Goal: Information Seeking & Learning: Find contact information

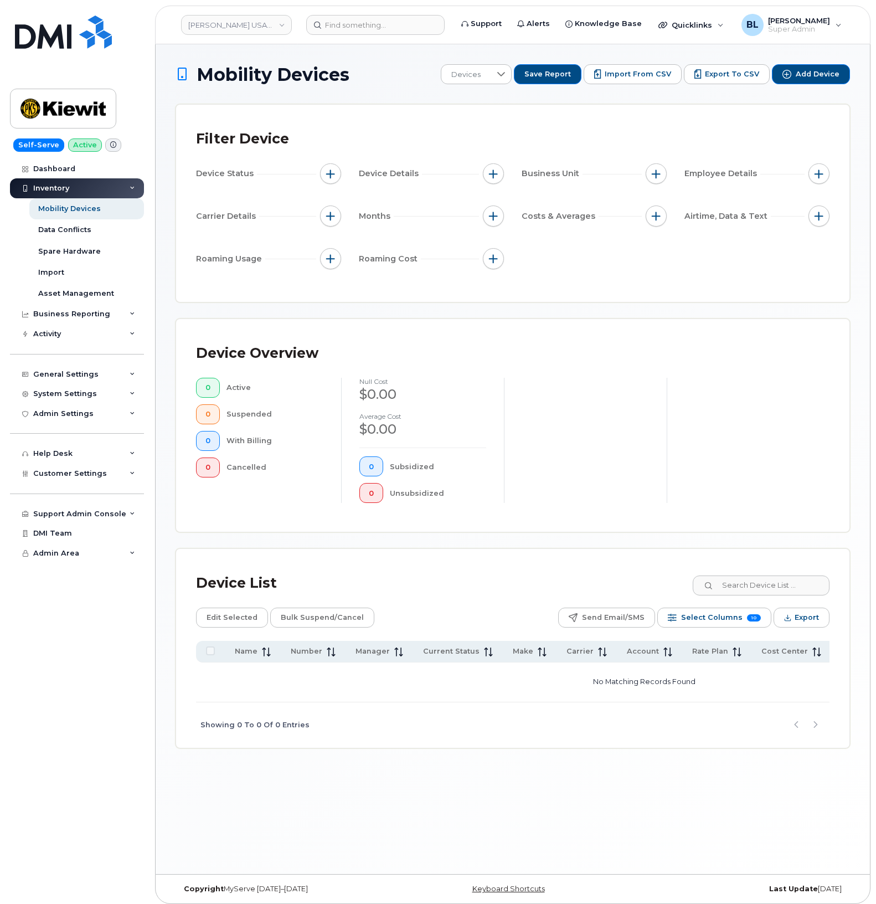
scroll to position [6, 0]
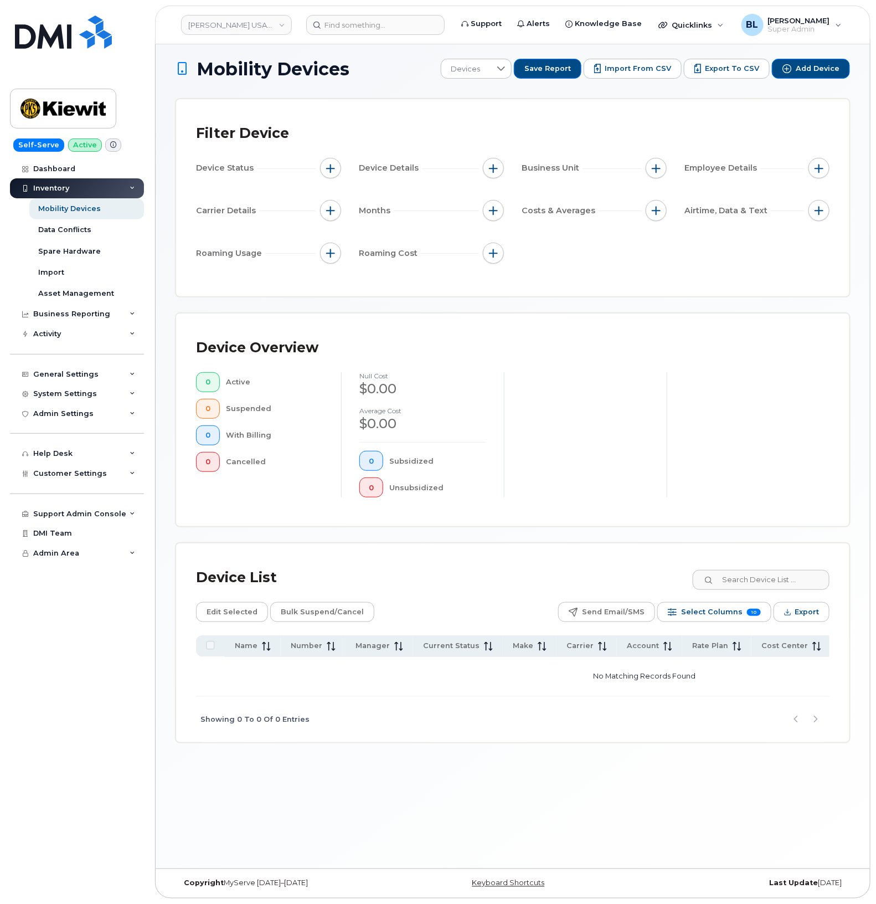
drag, startPoint x: 346, startPoint y: 815, endPoint x: 727, endPoint y: 241, distance: 688.4
click at [346, 815] on div "Mobility Devices Devices Save Report Import from CSV Export to CSV Add Device F…" at bounding box center [513, 454] width 714 height 830
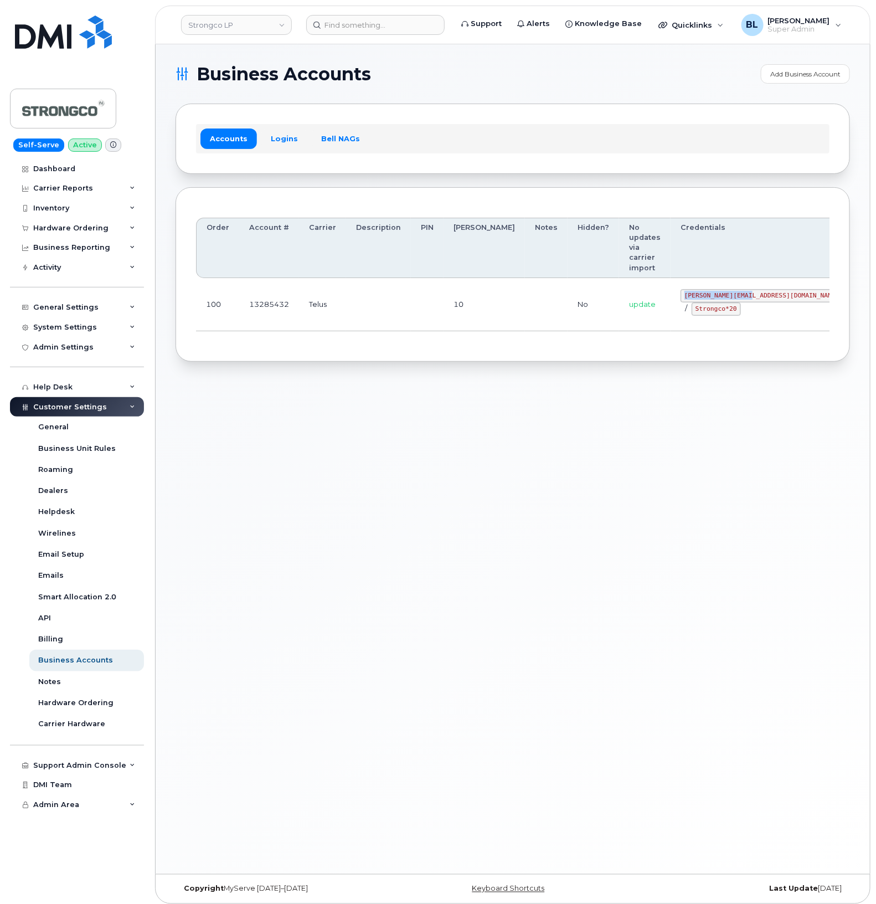
drag, startPoint x: 657, startPoint y: 264, endPoint x: 722, endPoint y: 267, distance: 64.9
click at [700, 289] on code "GHada@strongco.com" at bounding box center [762, 295] width 163 height 13
copy code "GHada@strongco.com"
drag, startPoint x: 519, startPoint y: 319, endPoint x: 705, endPoint y: 302, distance: 186.8
click at [521, 319] on div "Order Account # Carrier Description PIN Bill Day Notes Hidden? No updates via c…" at bounding box center [513, 274] width 675 height 175
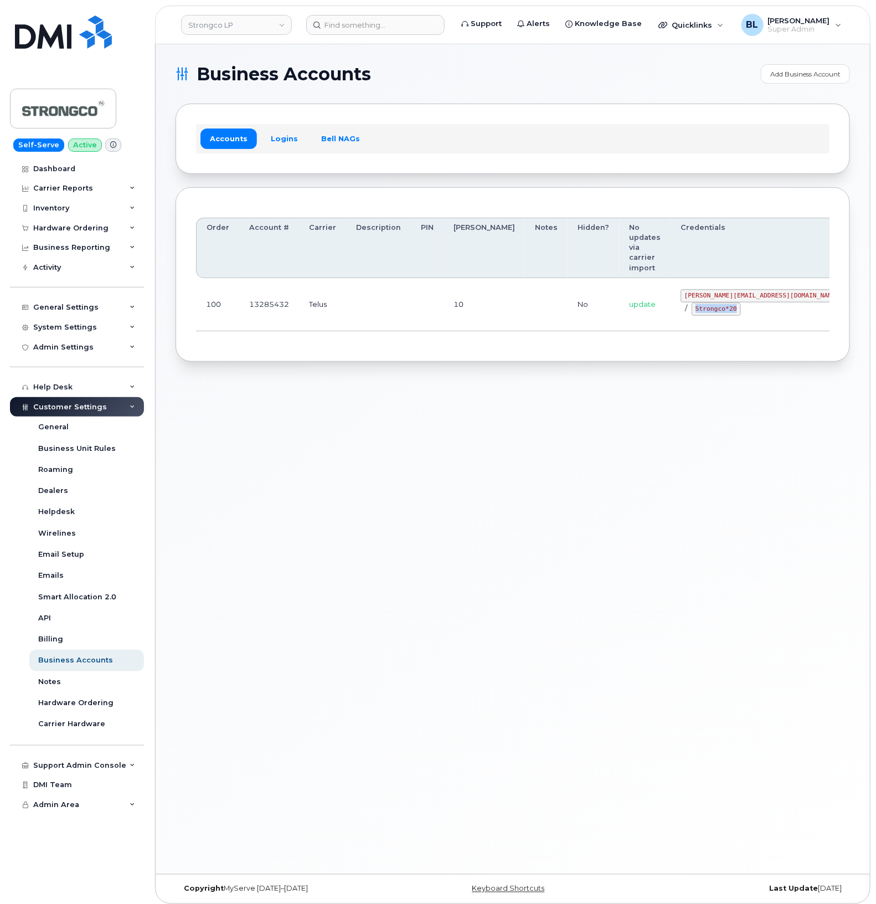
drag, startPoint x: 652, startPoint y: 278, endPoint x: 698, endPoint y: 286, distance: 46.6
click at [698, 286] on td "GHada@strongco.com / Strongco*20" at bounding box center [762, 304] width 183 height 53
copy code "Strongco*20"
drag, startPoint x: 377, startPoint y: 457, endPoint x: 424, endPoint y: 322, distance: 142.6
click at [385, 450] on div "Business Accounts Add Business Account Accounts Logins Bell NAGs Order Account …" at bounding box center [513, 459] width 714 height 830
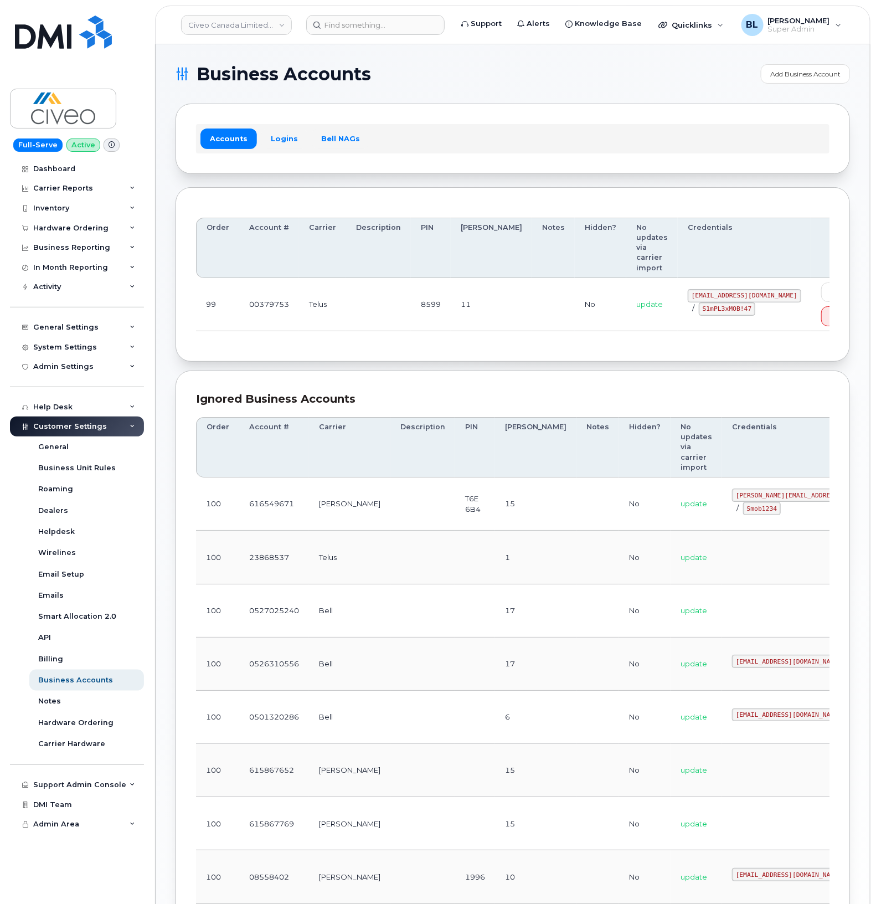
drag, startPoint x: 362, startPoint y: 330, endPoint x: 673, endPoint y: 316, distance: 311.6
drag, startPoint x: 640, startPoint y: 283, endPoint x: 748, endPoint y: 291, distance: 107.7
click at [700, 291] on div "svc_simplexmobility@civeo.com / S1mPL3xMOB!47" at bounding box center [745, 302] width 114 height 27
copy code "svc_simplexmobility@civeo.com"
drag, startPoint x: 646, startPoint y: 297, endPoint x: 701, endPoint y: 300, distance: 55.5
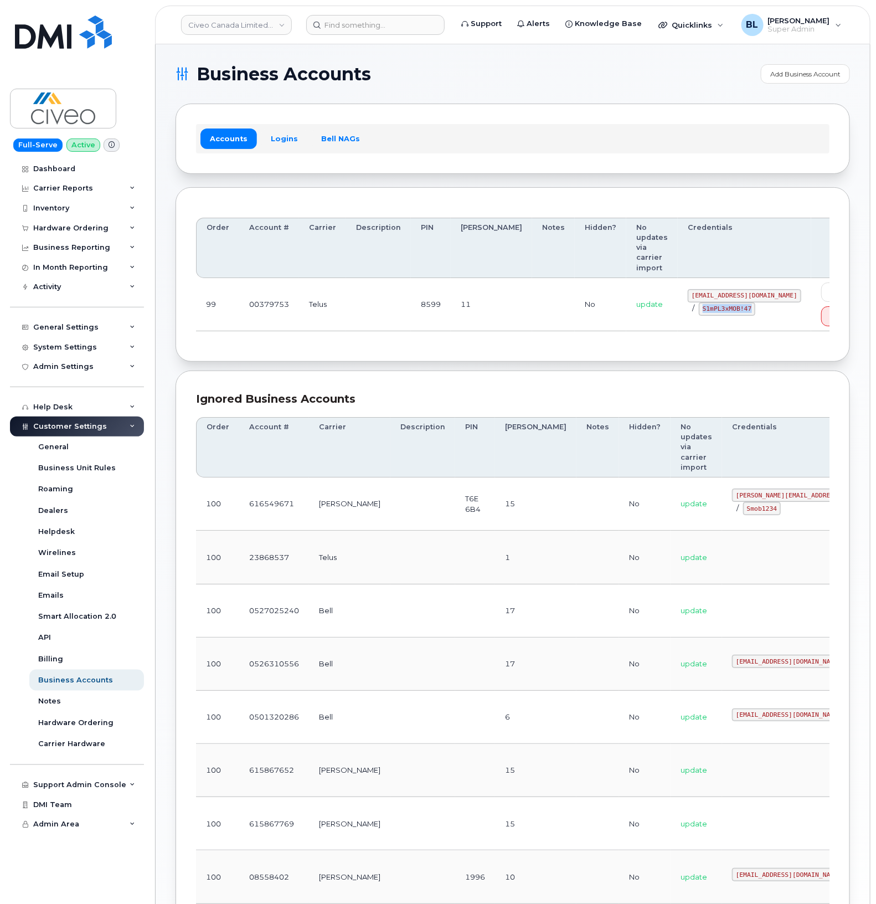
click at [700, 301] on div "svc_simplexmobility@civeo.com / S1mPL3xMOB!47" at bounding box center [745, 302] width 114 height 27
copy code "S1mPL3xMOB!47"
click at [474, 359] on section "Business Accounts Add Business Account Accounts Logins Bell NAGs Order Account …" at bounding box center [513, 579] width 675 height 1030
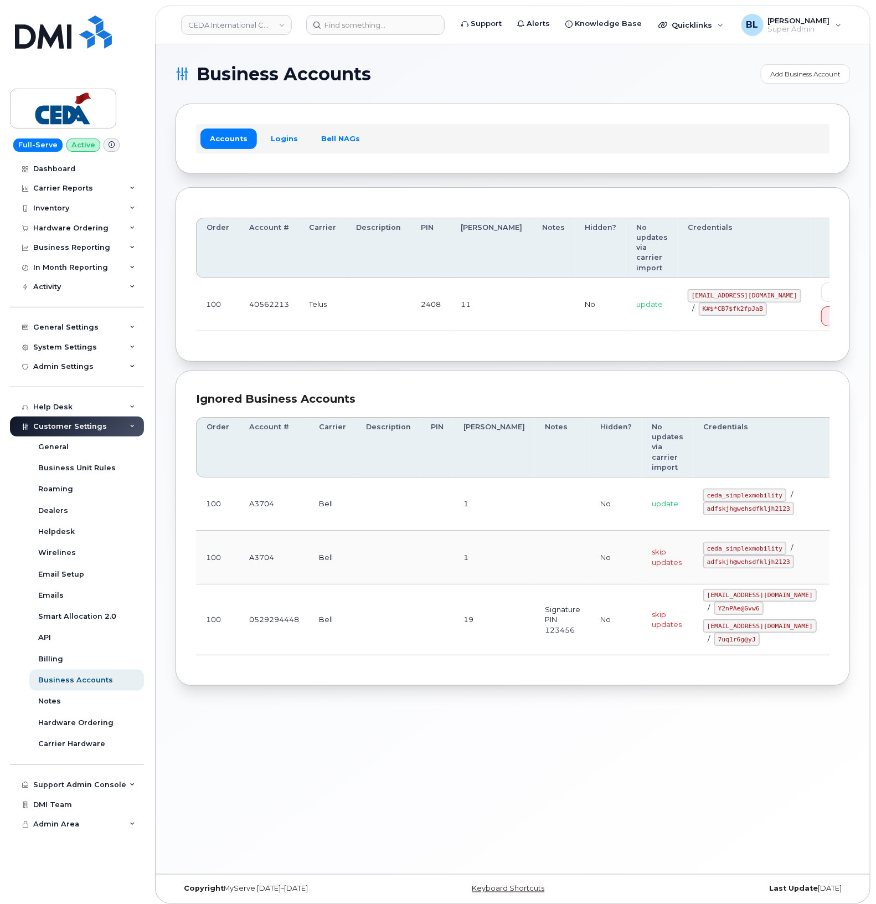
drag, startPoint x: 572, startPoint y: 325, endPoint x: 682, endPoint y: 283, distance: 117.5
click at [574, 325] on div "Order Account # Carrier Description PIN Bill Day Notes Hidden? No updates via c…" at bounding box center [513, 275] width 634 height 134
drag, startPoint x: 655, startPoint y: 286, endPoint x: 737, endPoint y: 284, distance: 82.0
click at [700, 289] on code "simplex_SRV@cedagroup.com" at bounding box center [745, 295] width 114 height 13
copy code "simplex_SRV@cedagroup.com"
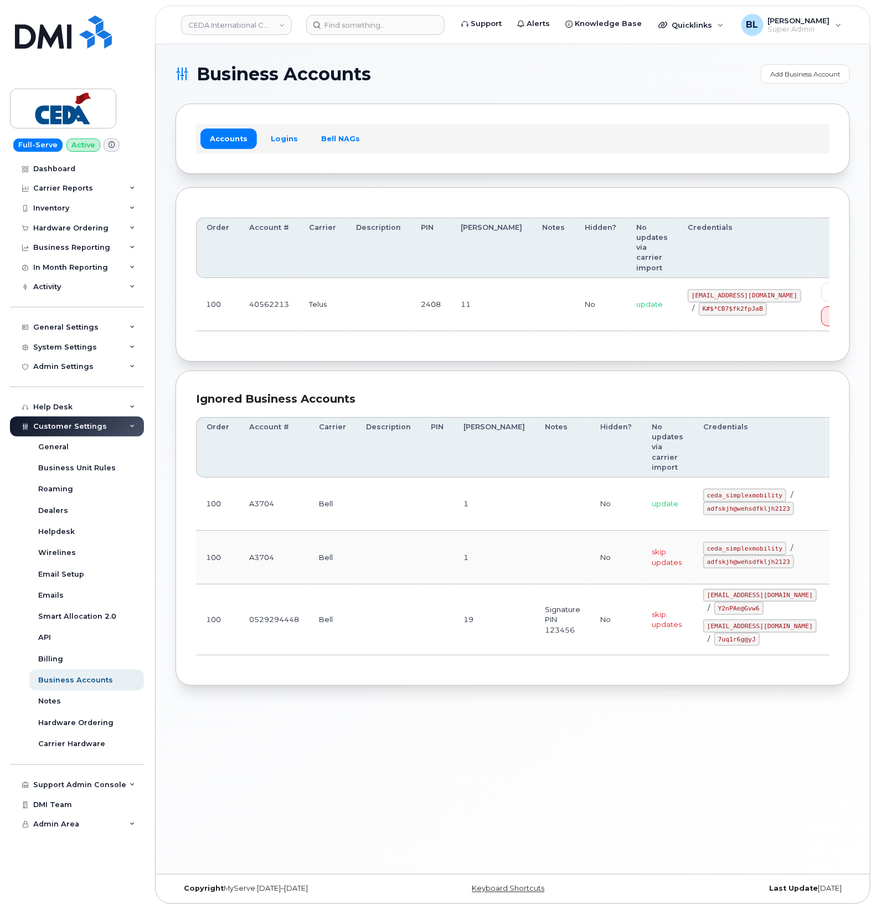
click at [532, 303] on td at bounding box center [553, 304] width 43 height 53
drag, startPoint x: 641, startPoint y: 295, endPoint x: 707, endPoint y: 304, distance: 66.4
click at [700, 304] on td "simplex_SRV@cedagroup.com / K#$*CB7$fk2fpJaB" at bounding box center [744, 304] width 133 height 53
copy code "K#$*CB7$fk2fpJaB"
click at [413, 371] on div "Ignored Business Accounts Order Account # Carrier Description PIN Bill Day Note…" at bounding box center [513, 528] width 675 height 315
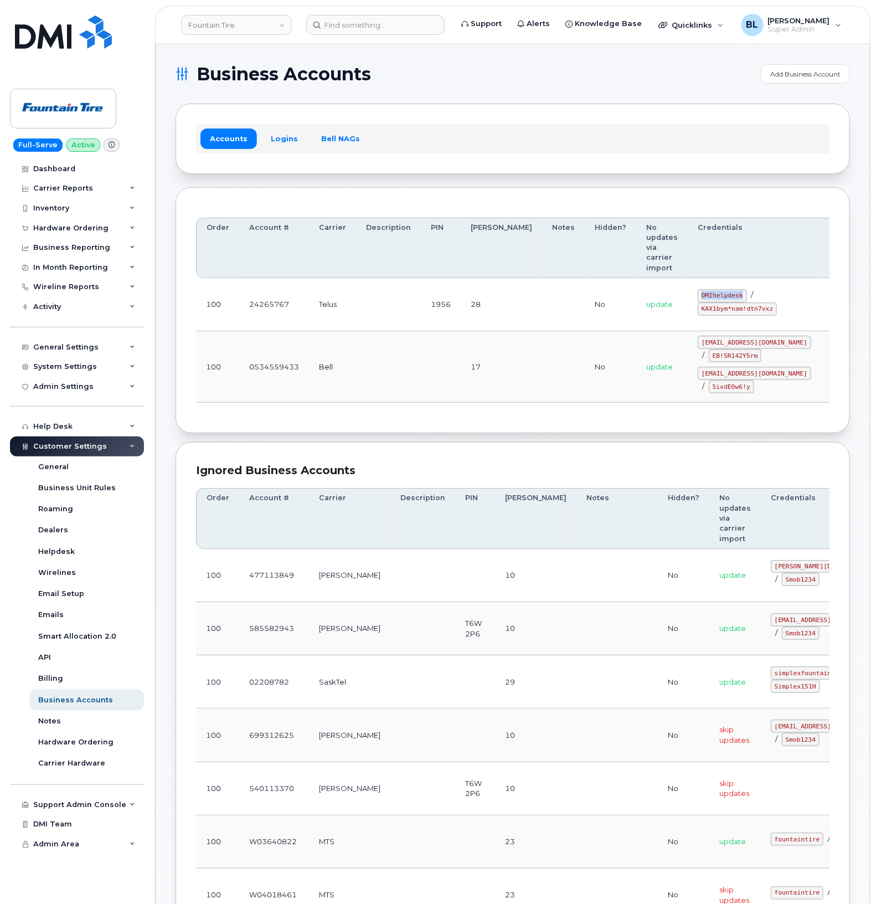
drag, startPoint x: 664, startPoint y: 271, endPoint x: 705, endPoint y: 277, distance: 42.0
click at [705, 289] on code "DMIhelpdesk" at bounding box center [722, 295] width 49 height 13
copy code "DMIhelpdesk"
click at [698, 302] on code "KAX1bym*nam!dtn7vxz" at bounding box center [737, 308] width 79 height 13
drag, startPoint x: 661, startPoint y: 288, endPoint x: 731, endPoint y: 295, distance: 70.7
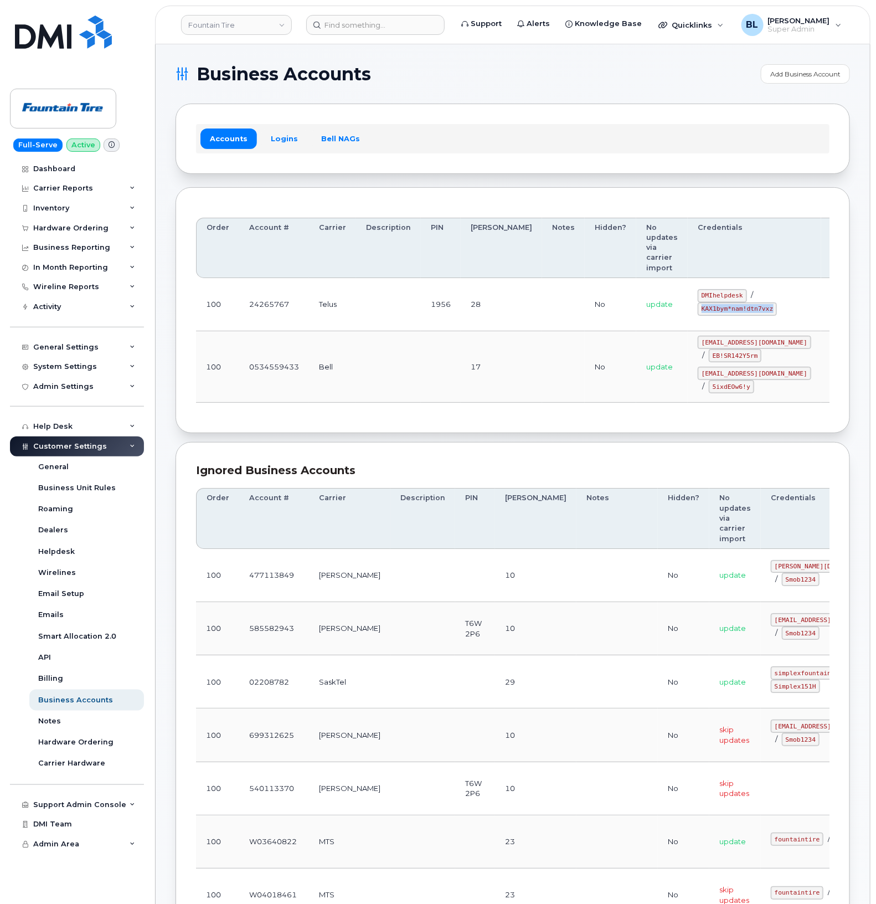
click at [731, 302] on code "KAX1bym*nam!dtn7vxz" at bounding box center [737, 308] width 79 height 13
copy code "KAX1bym*nam!dtn7vxz"
click at [421, 278] on td "1956" at bounding box center [441, 304] width 40 height 53
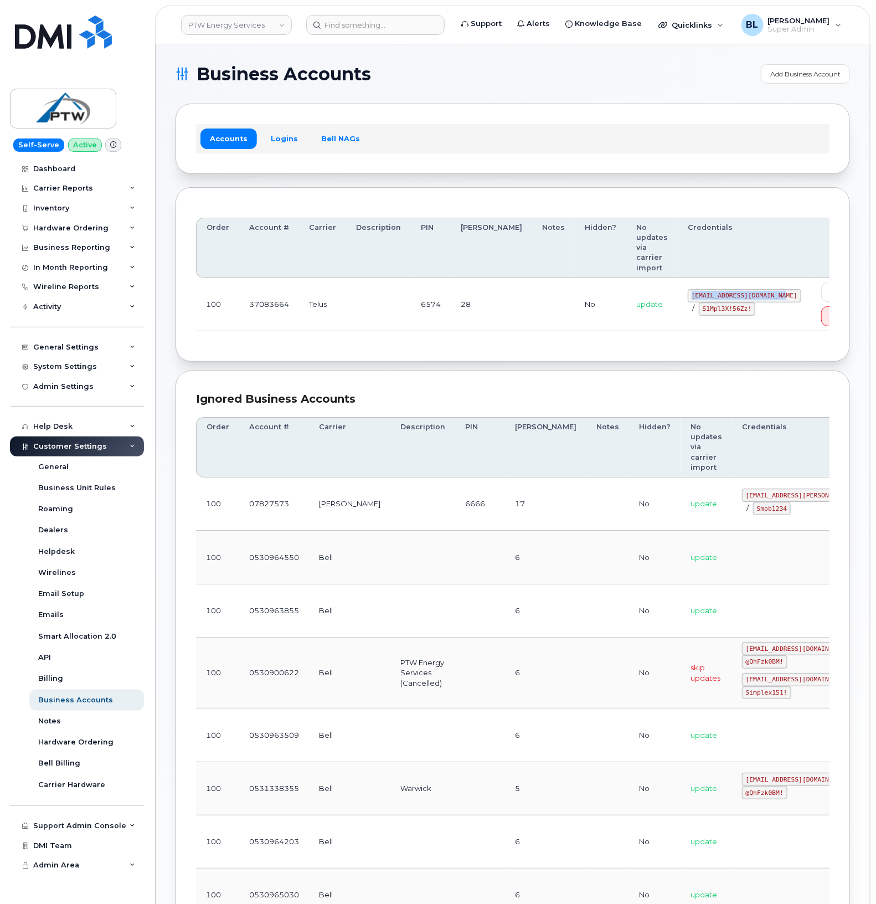
drag, startPoint x: 641, startPoint y: 273, endPoint x: 738, endPoint y: 280, distance: 97.2
click at [738, 280] on td "[EMAIL_ADDRESS][DOMAIN_NAME] / S1Mpl3X!56Zz!" at bounding box center [744, 304] width 133 height 53
copy code "[EMAIL_ADDRESS][DOMAIN_NAME]"
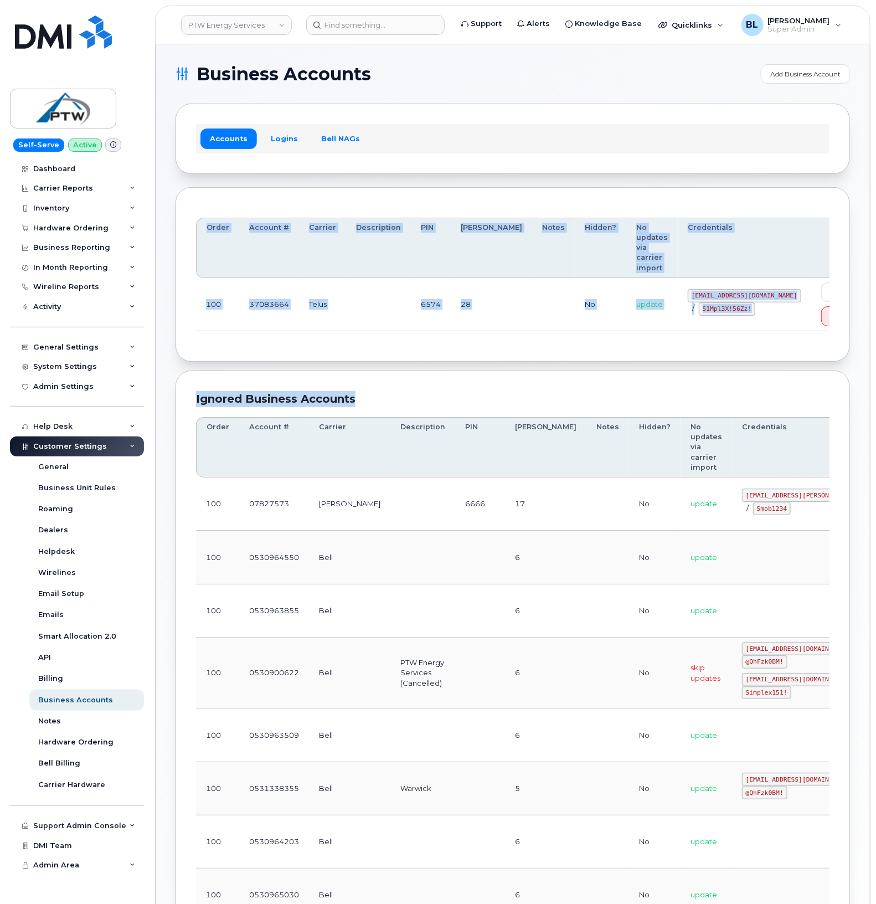
drag, startPoint x: 601, startPoint y: 344, endPoint x: 630, endPoint y: 339, distance: 29.2
click at [619, 341] on section "Business Accounts Add Business Account Accounts Logins Bell NAGs Order Account …" at bounding box center [513, 659] width 675 height 1191
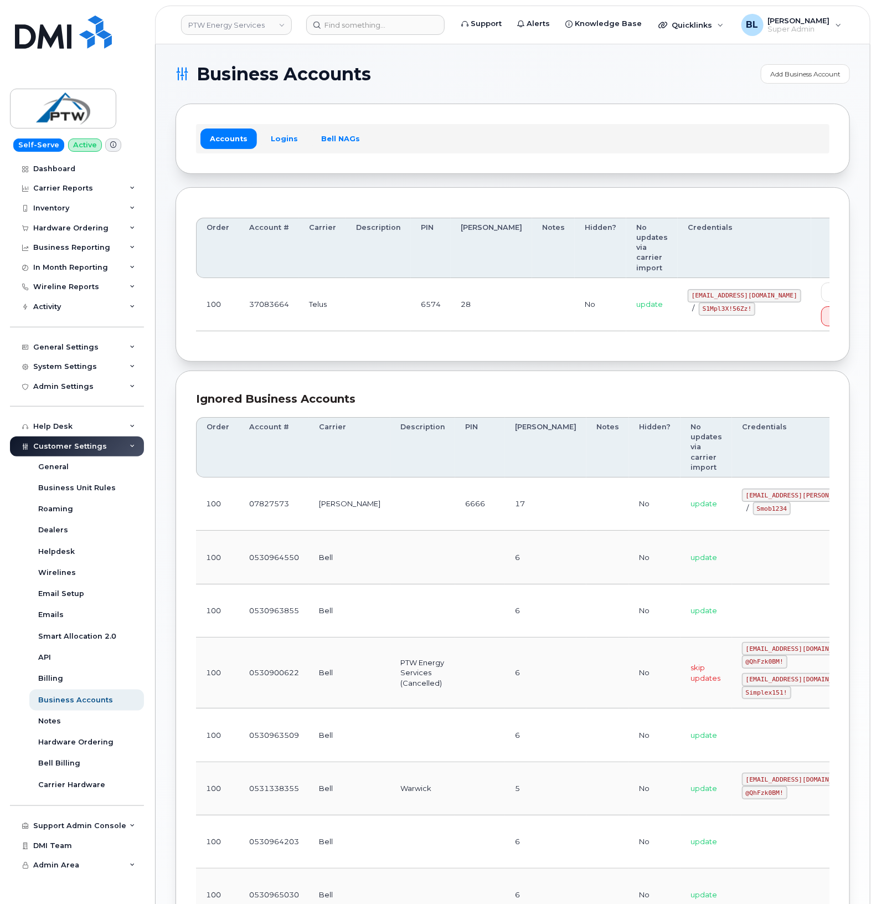
drag, startPoint x: 630, startPoint y: 339, endPoint x: 663, endPoint y: 294, distance: 56.3
click at [699, 302] on code "S1Mpl3X!56Zz!" at bounding box center [727, 308] width 56 height 13
drag, startPoint x: 649, startPoint y: 288, endPoint x: 707, endPoint y: 291, distance: 57.7
click at [707, 291] on div "[EMAIL_ADDRESS][DOMAIN_NAME] / S1Mpl3X!56Zz!" at bounding box center [745, 302] width 114 height 27
drag, startPoint x: 707, startPoint y: 291, endPoint x: 655, endPoint y: 294, distance: 51.6
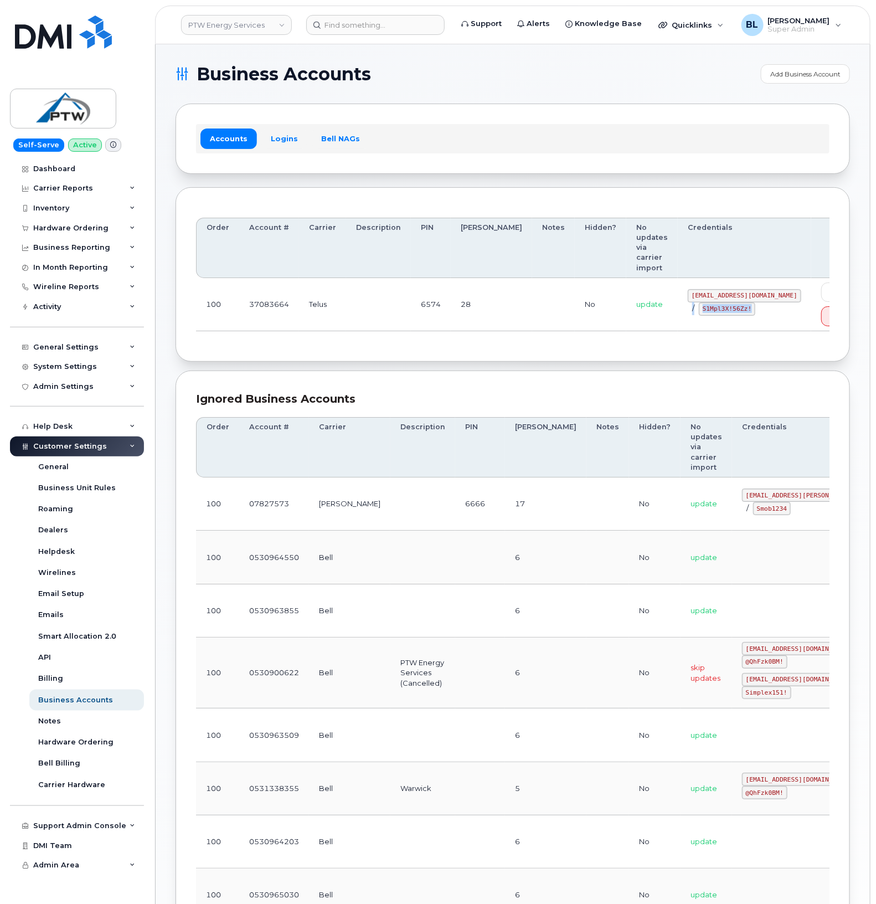
click at [699, 302] on code "S1Mpl3X!56Zz!" at bounding box center [727, 308] width 56 height 13
drag, startPoint x: 658, startPoint y: 290, endPoint x: 707, endPoint y: 292, distance: 48.8
click at [707, 302] on code "S1Mpl3X!56Zz!" at bounding box center [727, 308] width 56 height 13
copy code "S1Mpl3X!56Zz!"
click at [429, 391] on div "Ignored Business Accounts" at bounding box center [513, 399] width 634 height 16
